Goal: Task Accomplishment & Management: Use online tool/utility

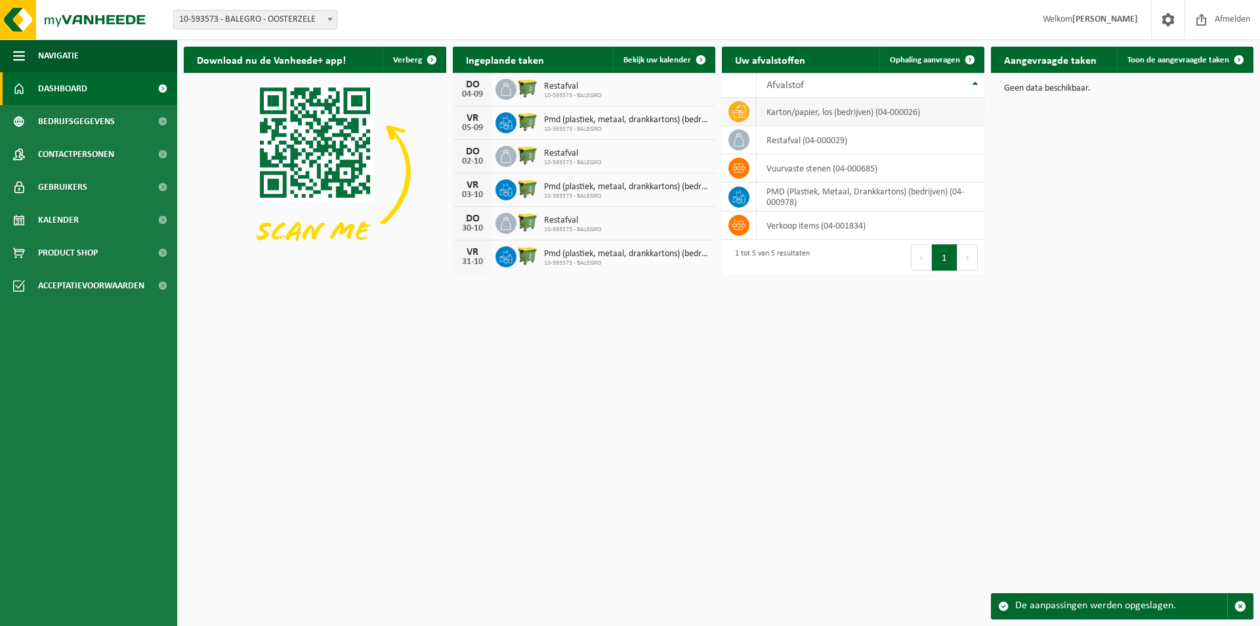
click at [814, 115] on td "karton/papier, los (bedrijven) (04-000026)" at bounding box center [871, 112] width 228 height 28
click at [833, 110] on td "karton/papier, los (bedrijven) (04-000026)" at bounding box center [871, 112] width 228 height 28
click at [915, 54] on link "Ophaling aanvragen" at bounding box center [932, 60] width 104 height 26
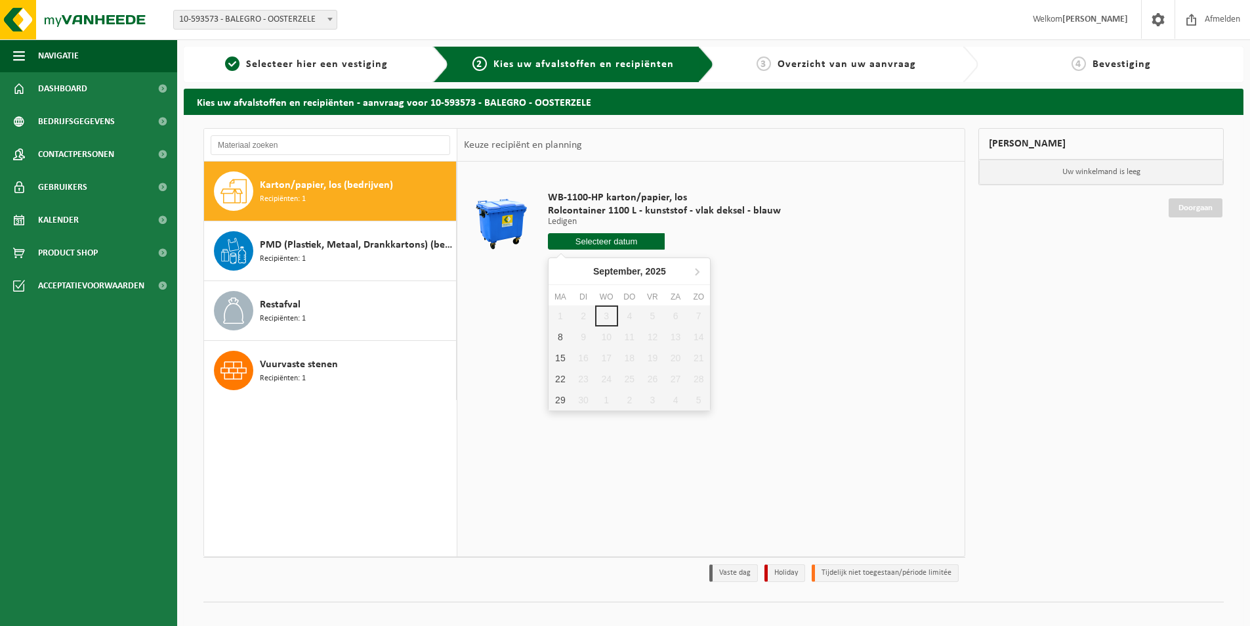
click at [614, 238] on input "text" at bounding box center [606, 241] width 117 height 16
click at [561, 335] on div "8" at bounding box center [560, 336] width 23 height 21
type input "Van 2025-09-08"
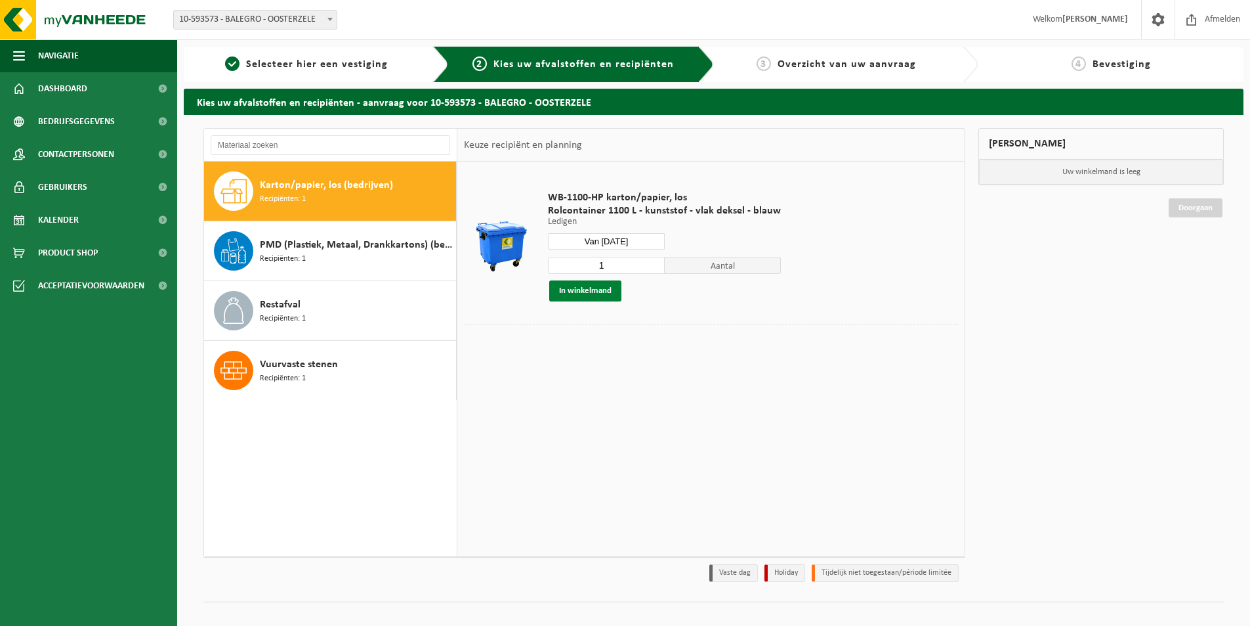
click at [603, 291] on button "In winkelmand" at bounding box center [585, 290] width 72 height 21
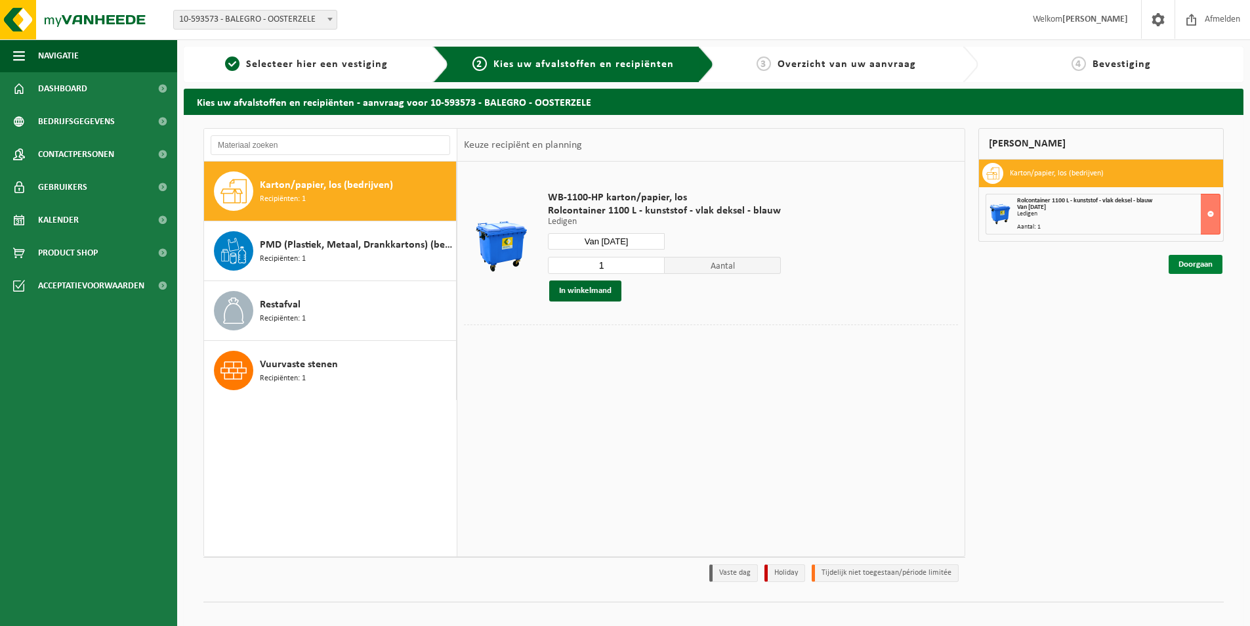
click at [1187, 259] on link "Doorgaan" at bounding box center [1196, 264] width 54 height 19
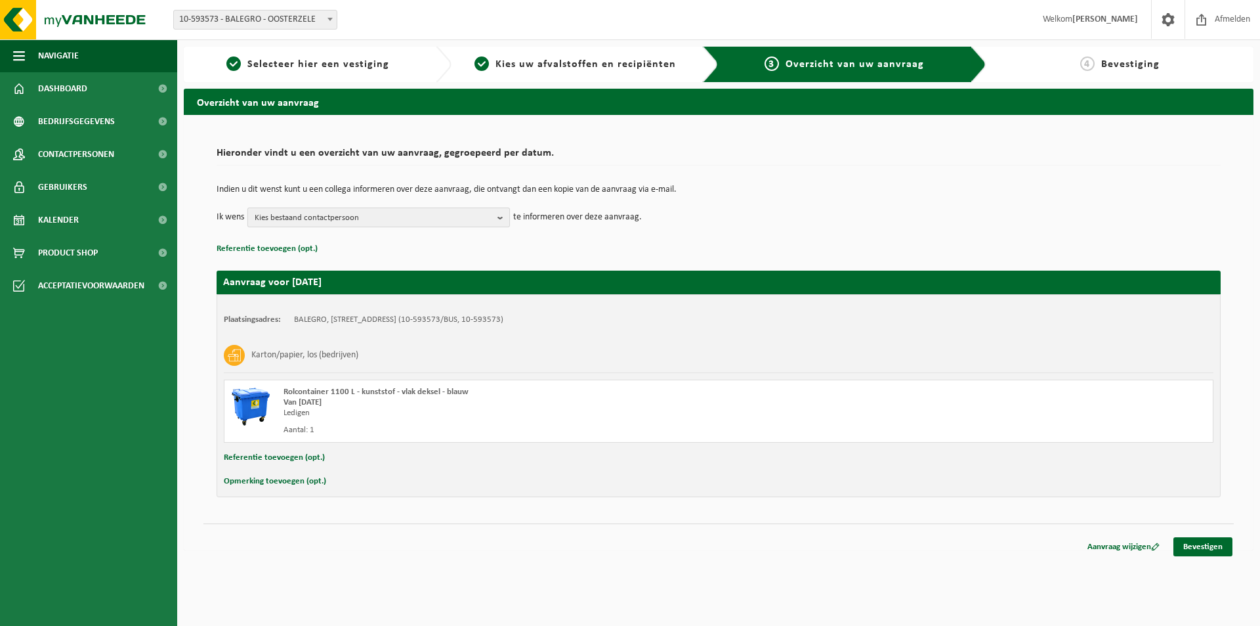
click at [500, 215] on b "button" at bounding box center [504, 217] width 12 height 18
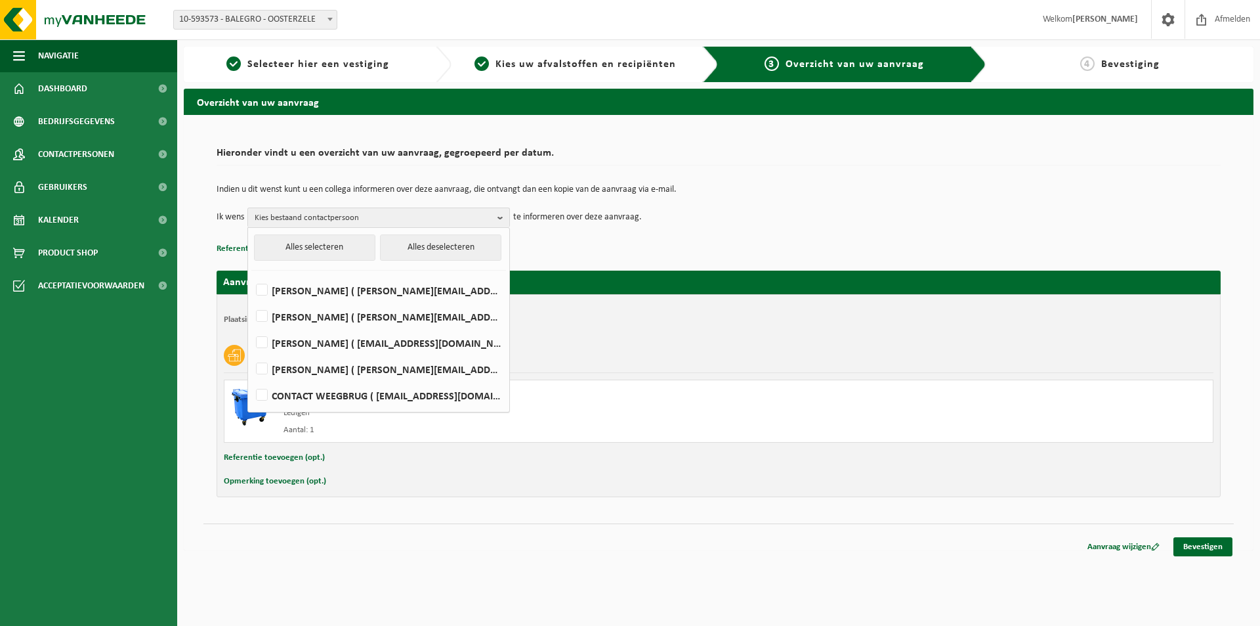
click at [703, 206] on td "Indien u dit wenst kunt u een collega informeren over deze aanvraag, die ontvan…" at bounding box center [719, 196] width 1004 height 22
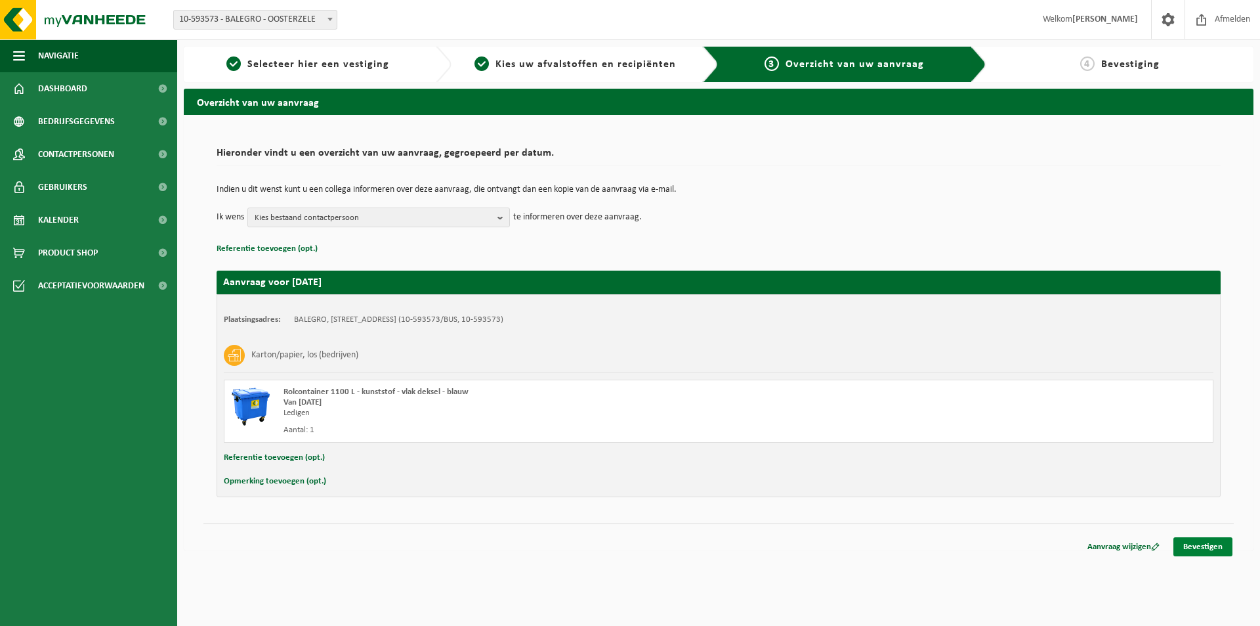
click at [1201, 543] on link "Bevestigen" at bounding box center [1203, 546] width 59 height 19
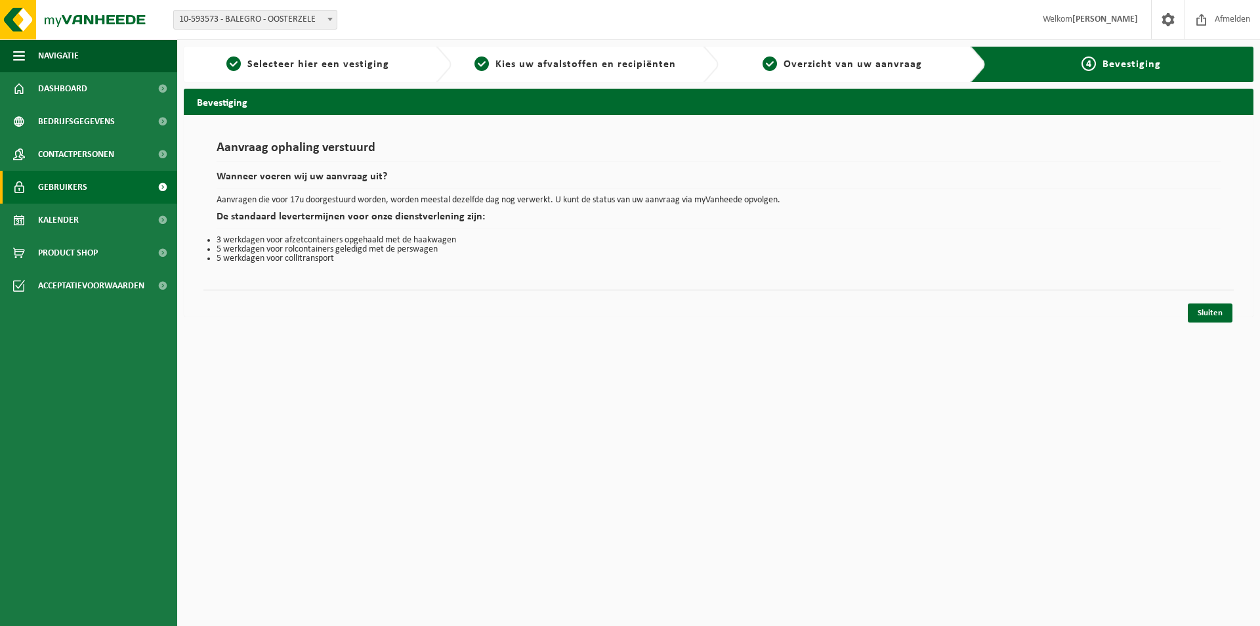
click at [51, 182] on span "Gebruikers" at bounding box center [62, 187] width 49 height 33
